Goal: Navigation & Orientation: Find specific page/section

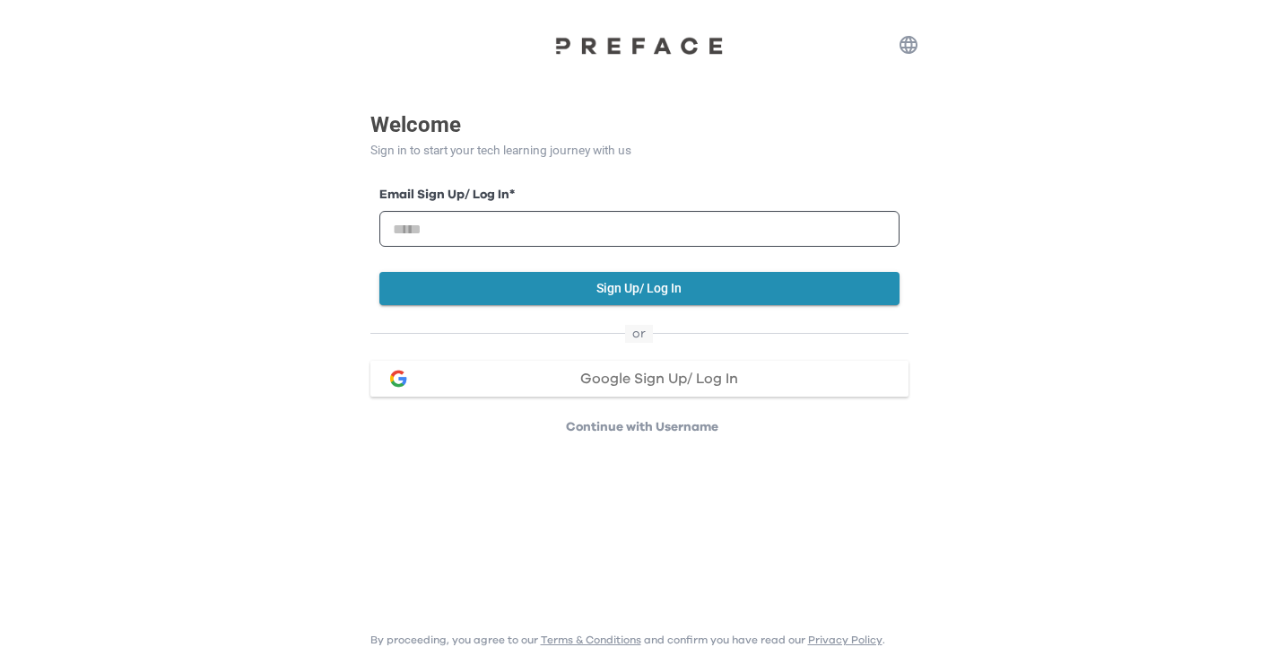
click at [637, 385] on span "Google Sign Up/ Log In" at bounding box center [659, 378] width 158 height 14
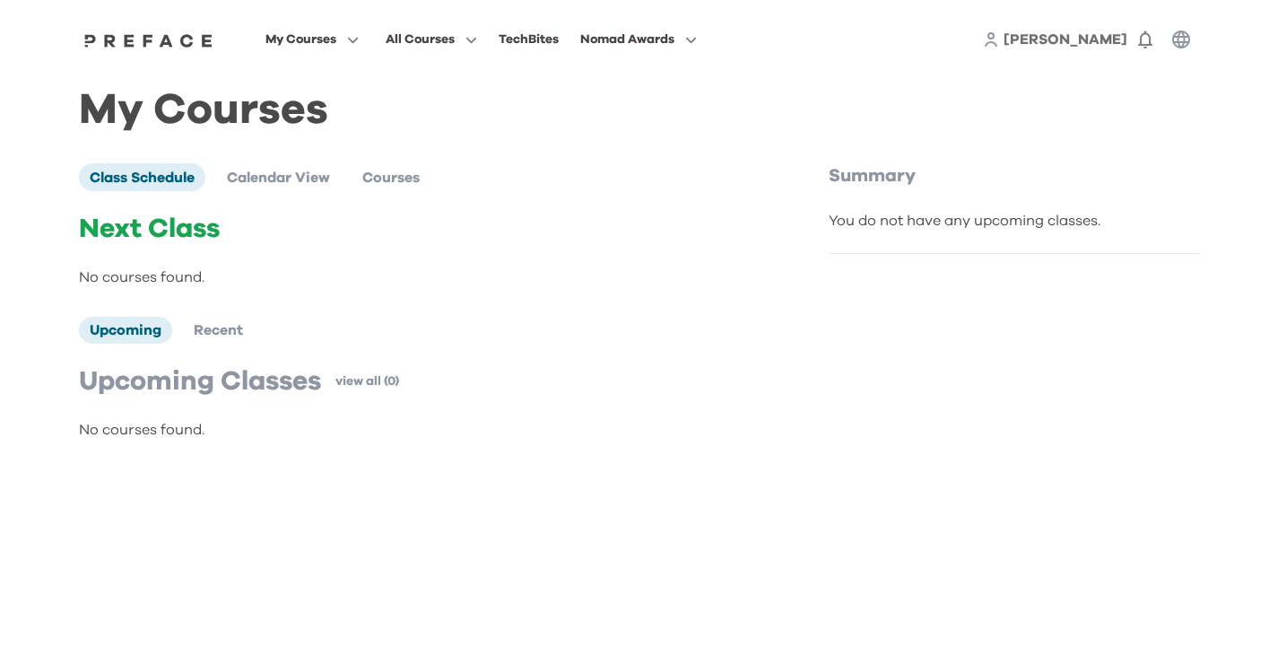
click at [187, 397] on p "Upcoming Classes" at bounding box center [200, 381] width 242 height 32
click at [190, 473] on div "My Courses Class Schedule Calendar View Courses Next Class No courses found. Up…" at bounding box center [639, 278] width 1148 height 399
click at [185, 416] on div "Upcoming Classes view all (0) No courses found." at bounding box center [416, 402] width 674 height 75
click at [208, 383] on p "Upcoming Classes" at bounding box center [200, 381] width 242 height 32
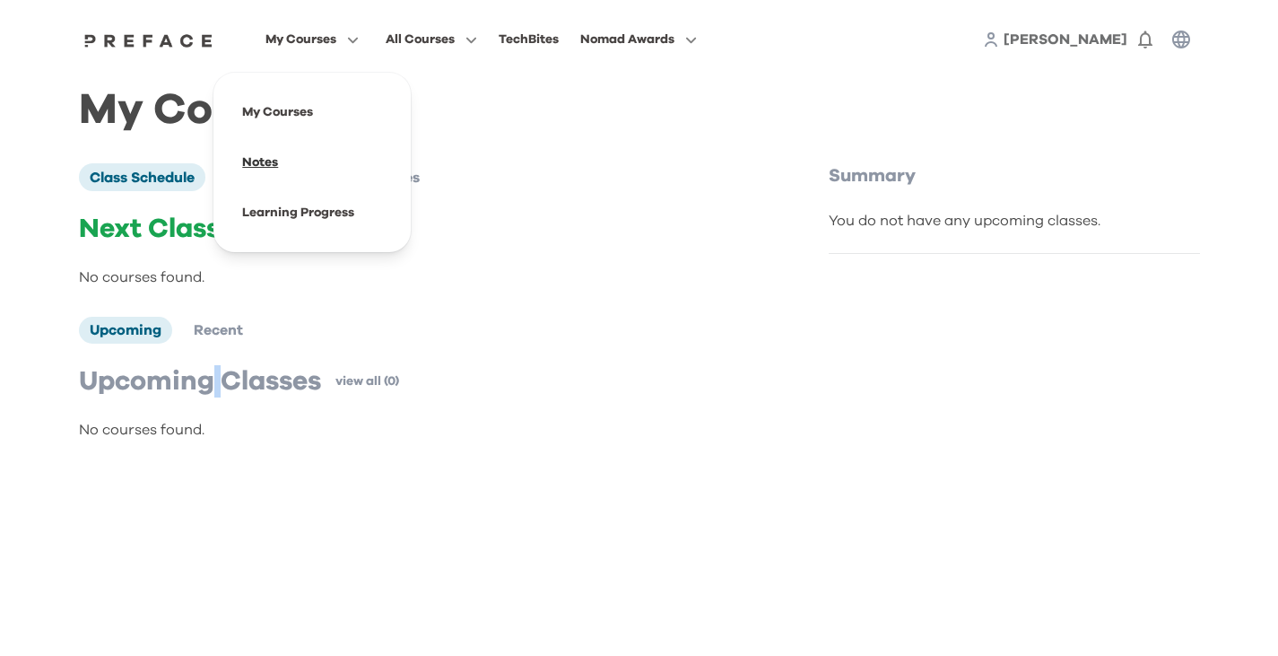
click at [277, 172] on span at bounding box center [312, 162] width 169 height 50
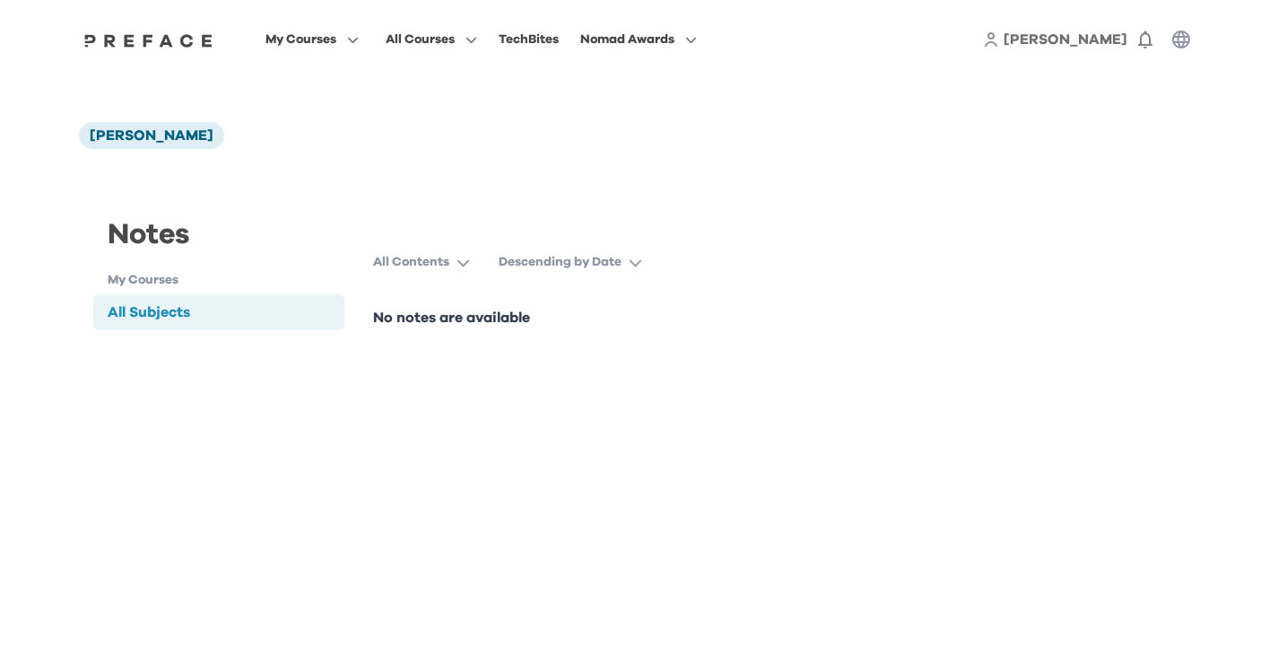
click at [437, 318] on p "No notes are available" at bounding box center [639, 318] width 532 height 22
click at [562, 251] on button "Descending by Date" at bounding box center [578, 262] width 158 height 32
click at [725, 246] on div "All Contents Descending by Date Ascending by Date Descending by Date" at bounding box center [639, 262] width 532 height 32
